Goal: Navigation & Orientation: Find specific page/section

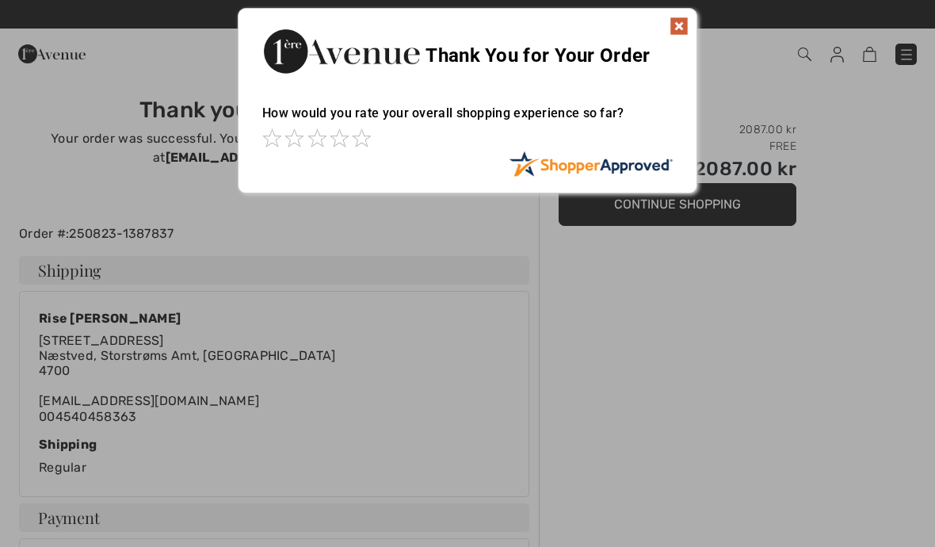
click at [677, 29] on img at bounding box center [679, 26] width 19 height 19
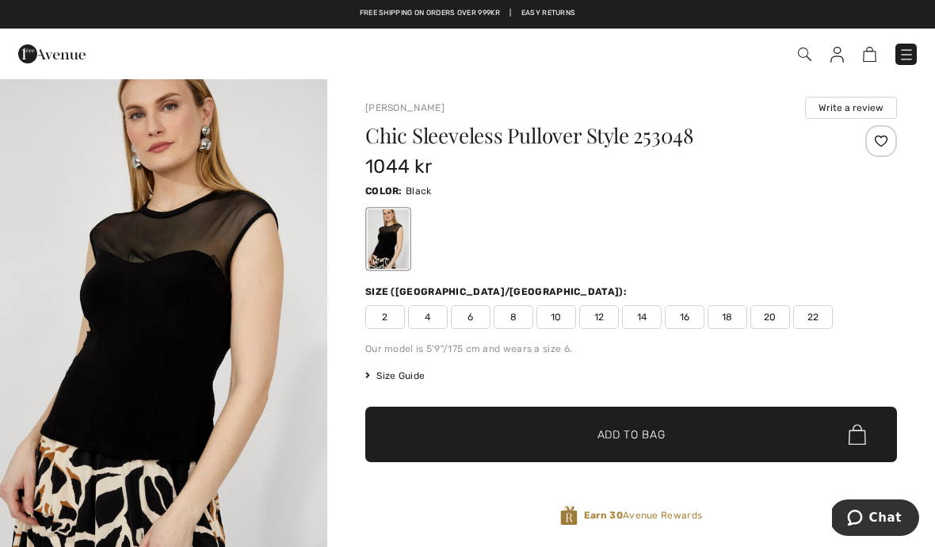
click at [832, 63] on span at bounding box center [660, 54] width 514 height 21
click at [837, 56] on img at bounding box center [836, 55] width 13 height 16
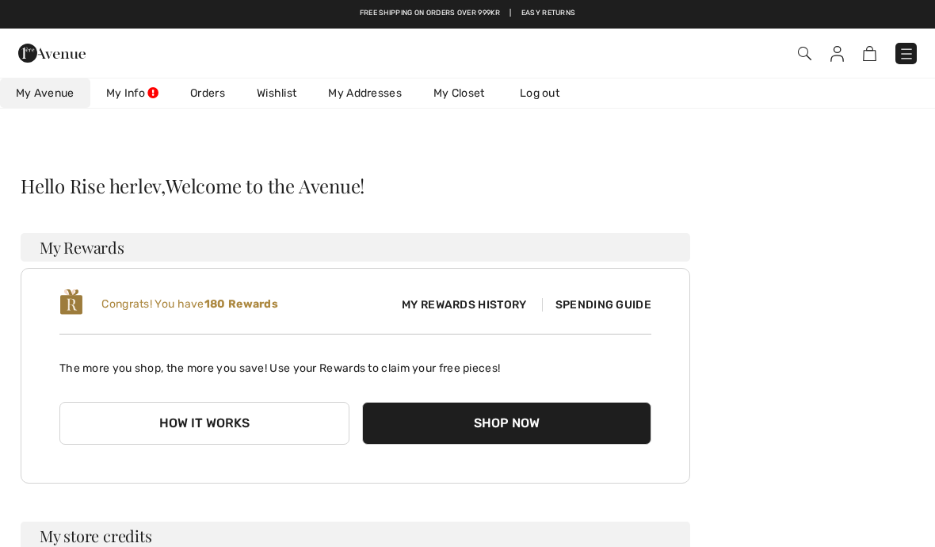
click at [283, 102] on link "Wishlist" at bounding box center [276, 92] width 71 height 29
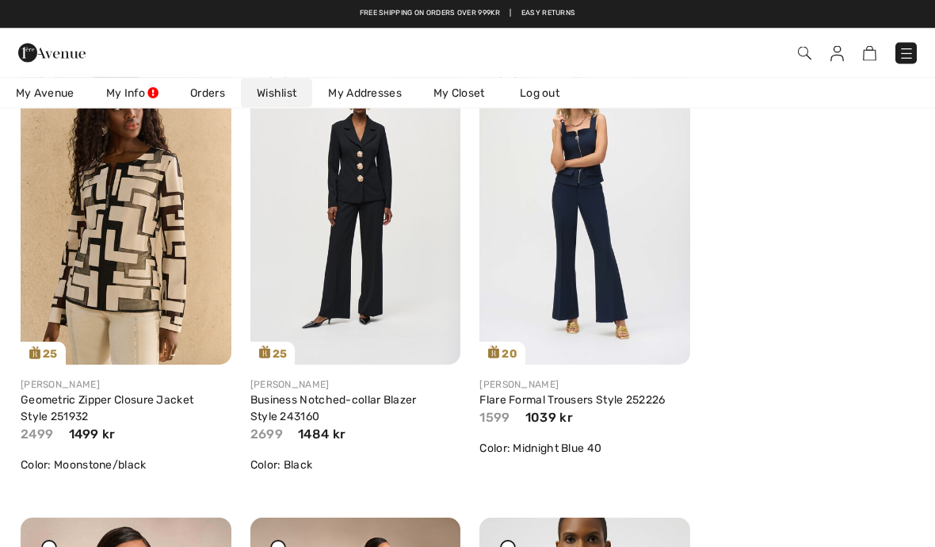
scroll to position [1185, 0]
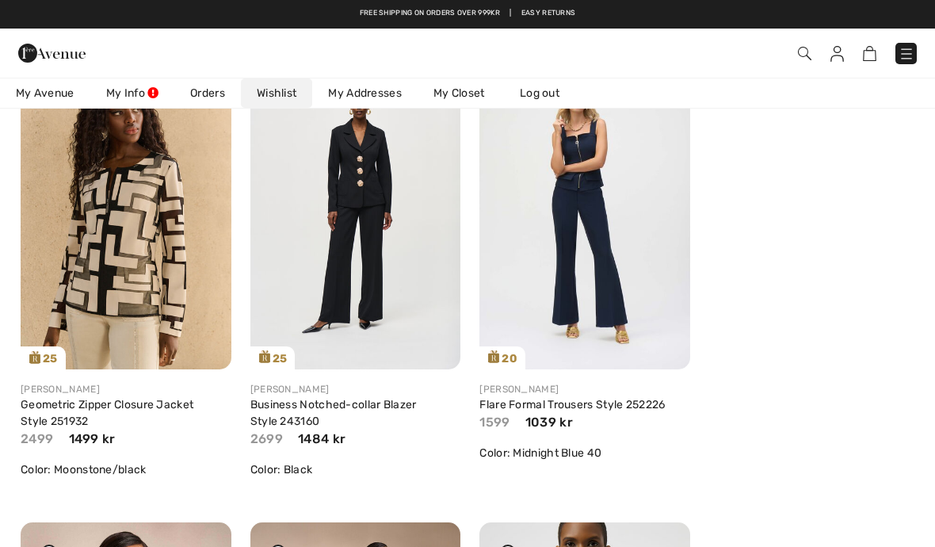
click at [336, 235] on img at bounding box center [355, 211] width 211 height 315
